Goal: Task Accomplishment & Management: Complete application form

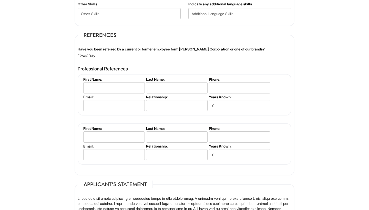
scroll to position [579, 0]
click at [79, 55] on input "radio" at bounding box center [79, 55] width 3 height 3
radio input "true"
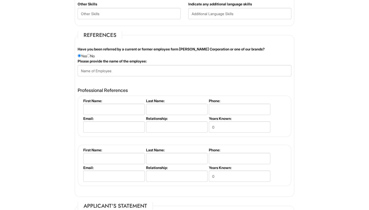
click at [79, 55] on input "radio" at bounding box center [79, 55] width 3 height 3
click at [90, 56] on input "radio" at bounding box center [88, 55] width 3 height 3
radio input "true"
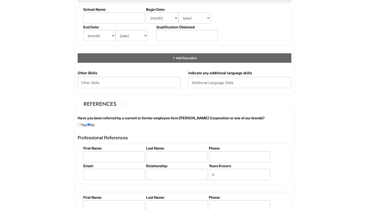
scroll to position [516, 0]
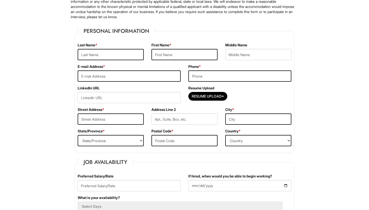
scroll to position [24, 0]
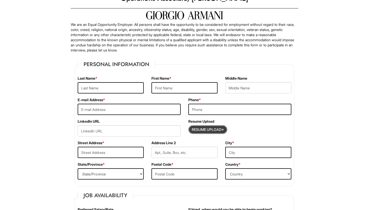
click at [208, 130] on input "Resume Upload*" at bounding box center [207, 129] width 38 height 8
type input "C:\fakepath\Hanko_Siena_Resume_August_2025.docx"
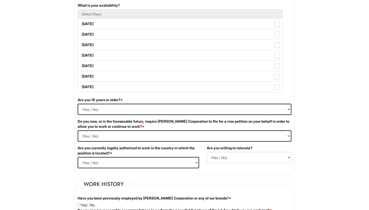
scroll to position [250, 0]
select select "Yes"
select Required "No"
select select "Yes"
select select "Y"
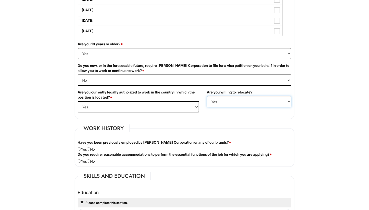
scroll to position [306, 0]
click at [90, 149] on input "radio" at bounding box center [88, 148] width 3 height 3
radio input "true"
click at [90, 161] on input "radio" at bounding box center [88, 160] width 3 height 3
radio input "true"
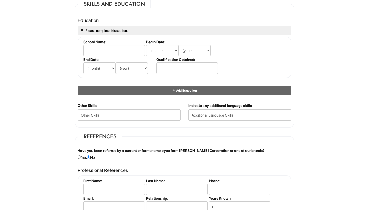
scroll to position [478, 0]
click at [109, 115] on Skills "text" at bounding box center [129, 114] width 103 height 11
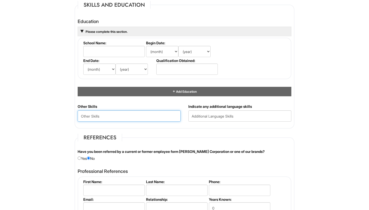
scroll to position [478, 0]
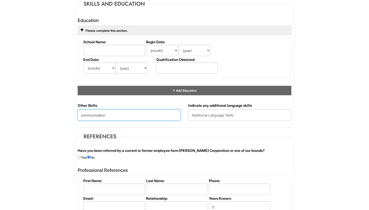
type Skills "communication"
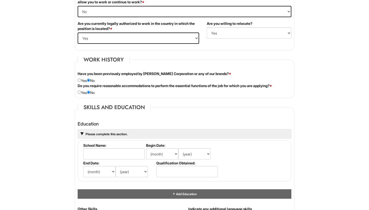
scroll to position [435, 0]
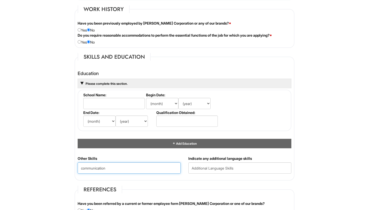
click at [123, 163] on Skills "communication" at bounding box center [129, 167] width 103 height 11
click at [122, 165] on Skills "communication" at bounding box center [129, 167] width 103 height 11
click at [53, 173] on html "Please Complete This Form 1 2 3 Operations Associate, [PERSON_NAME] PLEASE COMP…" at bounding box center [184, 71] width 369 height 1012
drag, startPoint x: 119, startPoint y: 170, endPoint x: 38, endPoint y: 166, distance: 81.5
click at [38, 166] on html "Please Complete This Form 1 2 3 Operations Associate, [PERSON_NAME] PLEASE COMP…" at bounding box center [184, 71] width 369 height 1012
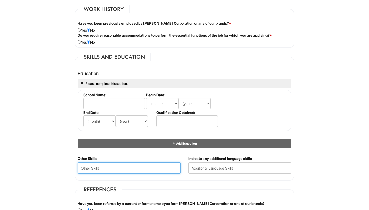
scroll to position [408, 0]
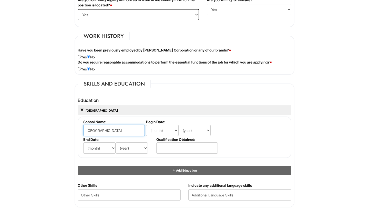
type input "[GEOGRAPHIC_DATA]"
select select "9"
select select "2021"
select select "12"
select select "2024"
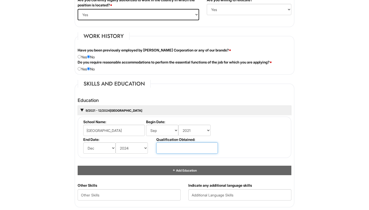
click at [172, 148] on input "text" at bounding box center [186, 147] width 61 height 11
type input "B.A. Psychology"
click at [204, 91] on fieldset "Skills and Education Education 9/2021 - 12/2024 [GEOGRAPHIC_DATA] B.A. Psycholo…" at bounding box center [185, 144] width 220 height 128
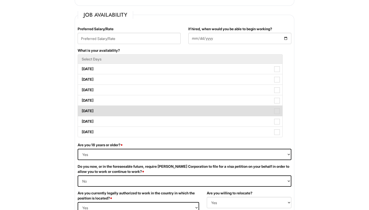
scroll to position [214, 0]
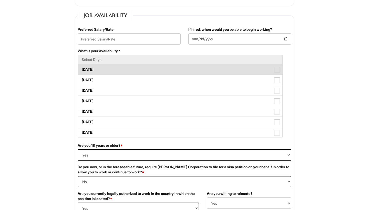
click at [186, 72] on label "[DATE]" at bounding box center [180, 69] width 204 height 10
click at [81, 69] on Available_Monday "[DATE]" at bounding box center [79, 66] width 3 height 3
checkbox Available_Monday "true"
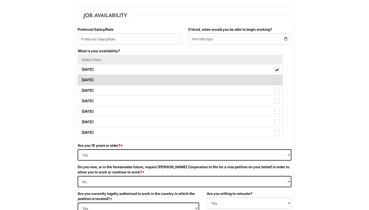
click at [186, 81] on label "[DATE]" at bounding box center [180, 80] width 204 height 10
click at [81, 79] on Available_Tuesday "[DATE]" at bounding box center [79, 77] width 3 height 3
checkbox Available_Tuesday "true"
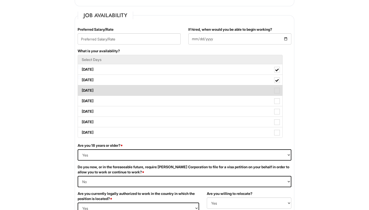
click at [186, 90] on label "[DATE]" at bounding box center [180, 90] width 204 height 10
click at [81, 90] on Available_Wednesday "[DATE]" at bounding box center [79, 87] width 3 height 3
checkbox Available_Wednesday "true"
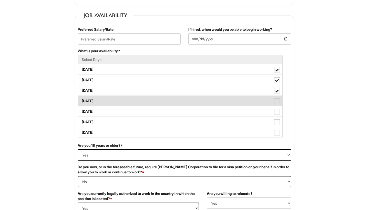
click at [186, 99] on label "[DATE]" at bounding box center [180, 101] width 204 height 10
click at [81, 99] on Available_Thursday "[DATE]" at bounding box center [79, 98] width 3 height 3
checkbox Available_Thursday "true"
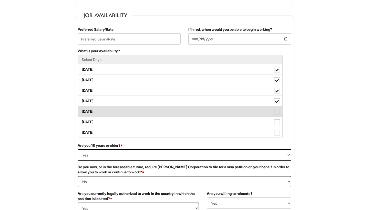
click at [186, 111] on label "[DATE]" at bounding box center [180, 111] width 204 height 10
click at [81, 111] on Available_Friday "[DATE]" at bounding box center [79, 108] width 3 height 3
checkbox Available_Friday "true"
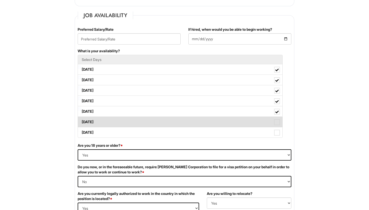
click at [186, 121] on label "[DATE]" at bounding box center [180, 122] width 204 height 10
click at [81, 121] on Available_Saturday "[DATE]" at bounding box center [79, 119] width 3 height 3
checkbox Available_Saturday "true"
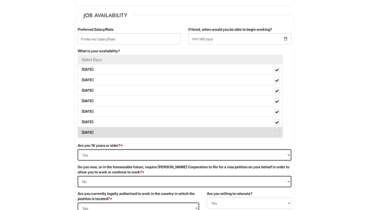
click at [186, 134] on label "[DATE]" at bounding box center [180, 132] width 204 height 10
click at [81, 132] on Available_Sunday "[DATE]" at bounding box center [79, 129] width 3 height 3
checkbox Available_Sunday "true"
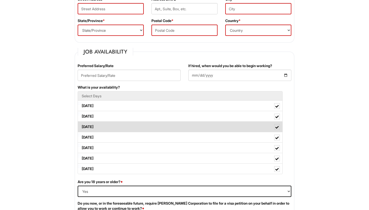
scroll to position [176, 0]
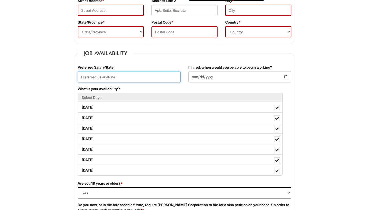
click at [154, 76] on input "text" at bounding box center [129, 76] width 103 height 11
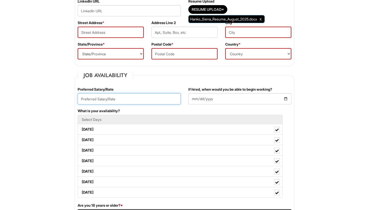
scroll to position [155, 0]
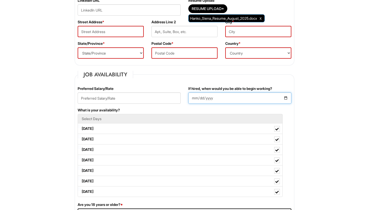
click at [195, 101] on input "If hired, when would you be able to begin working?" at bounding box center [239, 97] width 103 height 11
type input "[DATE]"
click at [190, 73] on fieldset "Job Availability Preferred Salary/Rate If hired, when would you be able to begi…" at bounding box center [185, 175] width 220 height 209
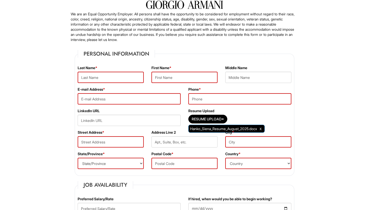
scroll to position [44, 0]
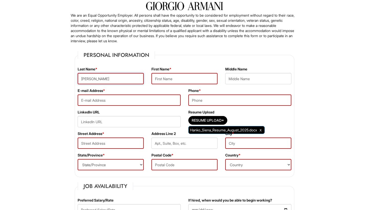
type input "[PERSON_NAME]"
type input "[GEOGRAPHIC_DATA]"
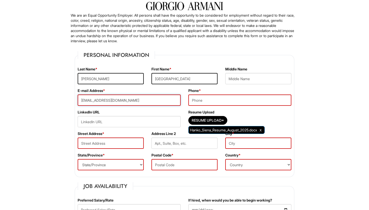
type input "[EMAIL_ADDRESS][DOMAIN_NAME]"
type input "6313392768"
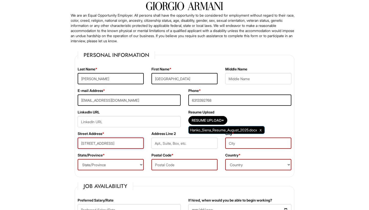
type input "[STREET_ADDRESS]"
type input "[GEOGRAPHIC_DATA]"
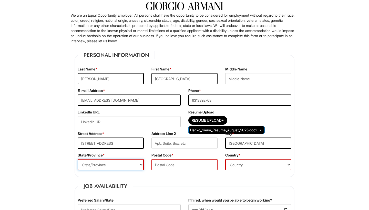
select select "CA"
type input "90024"
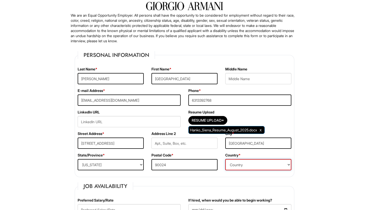
select select "[GEOGRAPHIC_DATA]"
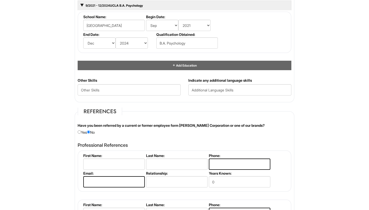
scroll to position [513, 0]
click at [229, 90] on input "text" at bounding box center [239, 89] width 103 height 11
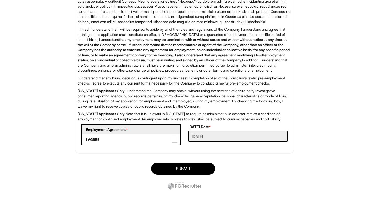
scroll to position [818, 0]
type input "Intermediate Spanish"
click at [173, 143] on span at bounding box center [175, 140] width 6 height 6
click at [86, 139] on AGREE "I AGREE" at bounding box center [83, 136] width 3 height 3
checkbox AGREE "true"
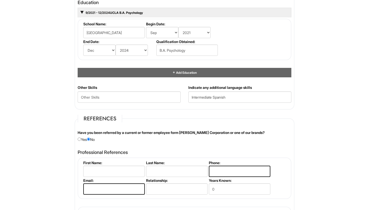
scroll to position [518, 0]
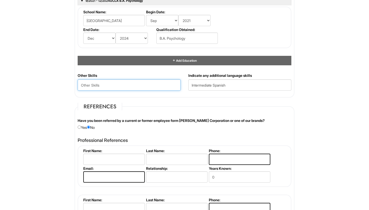
click at [100, 86] on Skills "text" at bounding box center [129, 84] width 103 height 11
paste Skills "Creativity, Strategic Thinking, Research, Proactivity, Time Management, Detail …"
type Skills "Creativity, Strategic Thinking, Research, Proactivity, Time Management, Detail …"
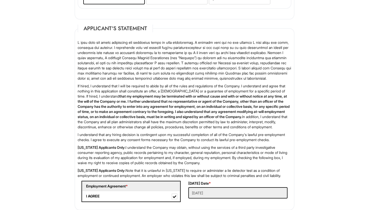
scroll to position [811, 0]
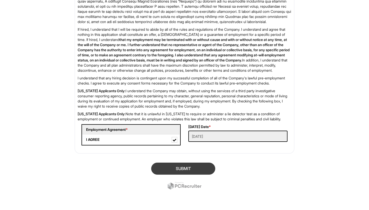
click at [187, 175] on button "SUBMIT" at bounding box center [183, 169] width 64 height 12
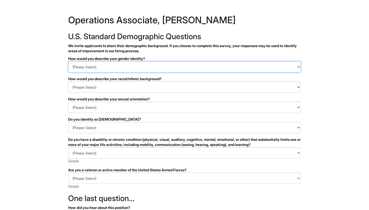
select select "Woman"
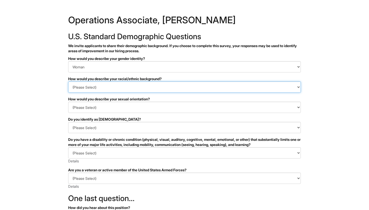
select select "White or European"
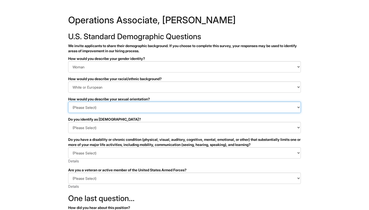
select select "Heterosexual"
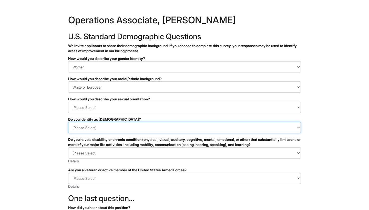
select select "No"
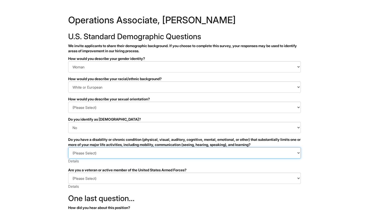
click at [114, 150] on select "(Please Select) YES, I HAVE A DISABILITY (or previously had a disability) NO, I…" at bounding box center [184, 152] width 233 height 11
select select "NO, I DON'T HAVE A DISABILITY"
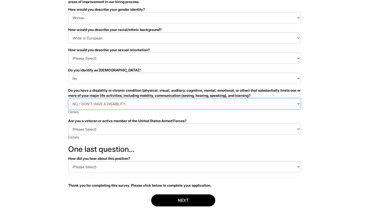
scroll to position [50, 0]
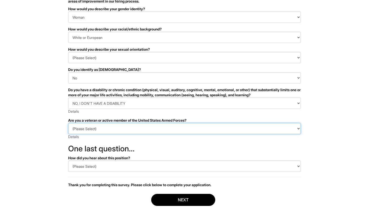
select select "I AM NOT A PROTECTED VETERAN"
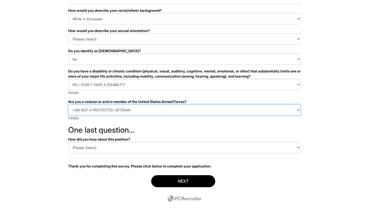
scroll to position [69, 0]
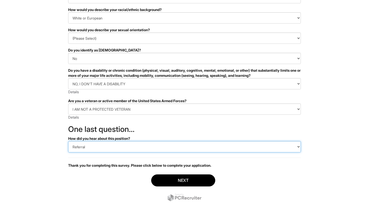
select select "LinkedIn"
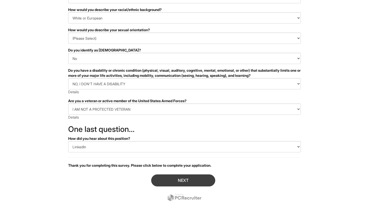
click at [170, 181] on button "Next" at bounding box center [183, 180] width 64 height 12
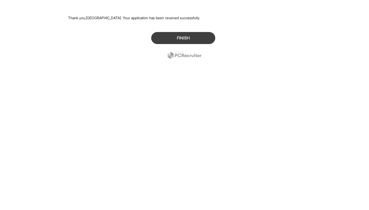
click at [161, 39] on button "Finish" at bounding box center [183, 38] width 64 height 12
